Goal: Find specific page/section

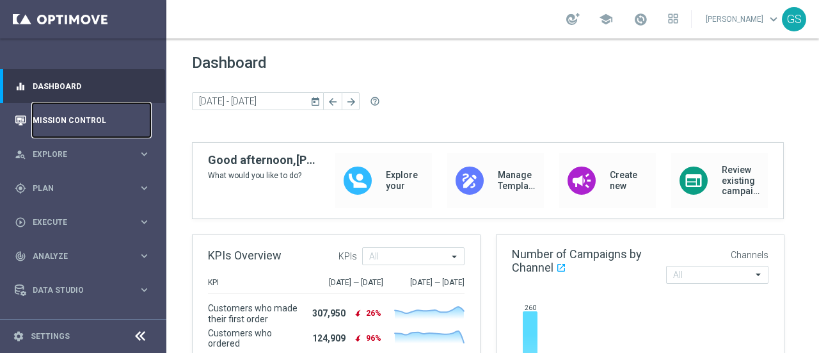
click at [49, 129] on link "Mission Control" at bounding box center [92, 120] width 118 height 34
